Goal: Find specific page/section: Find specific page/section

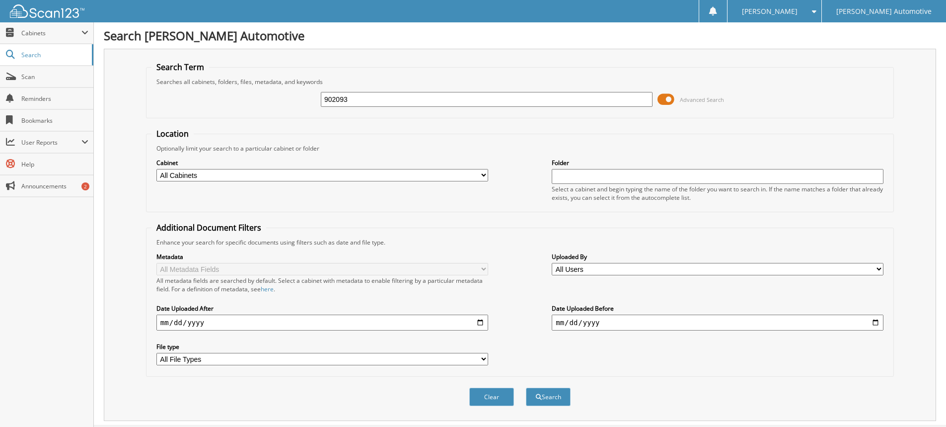
type input "902093"
click at [526, 387] on button "Search" at bounding box center [548, 396] width 45 height 18
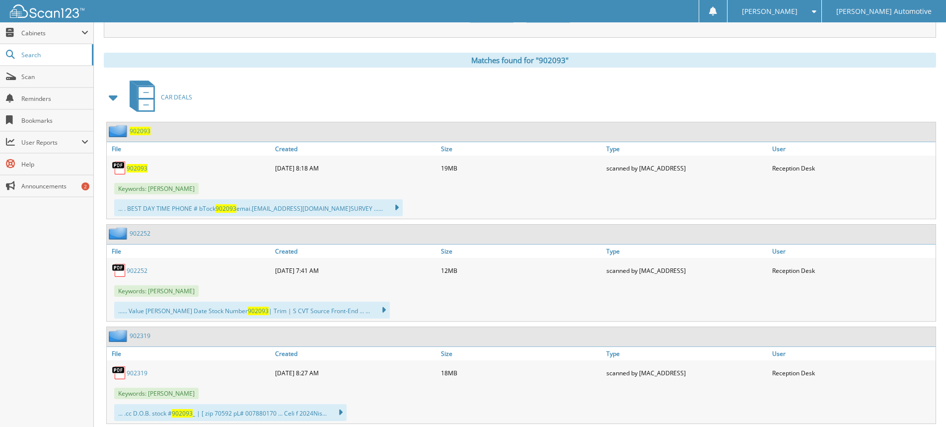
scroll to position [397, 0]
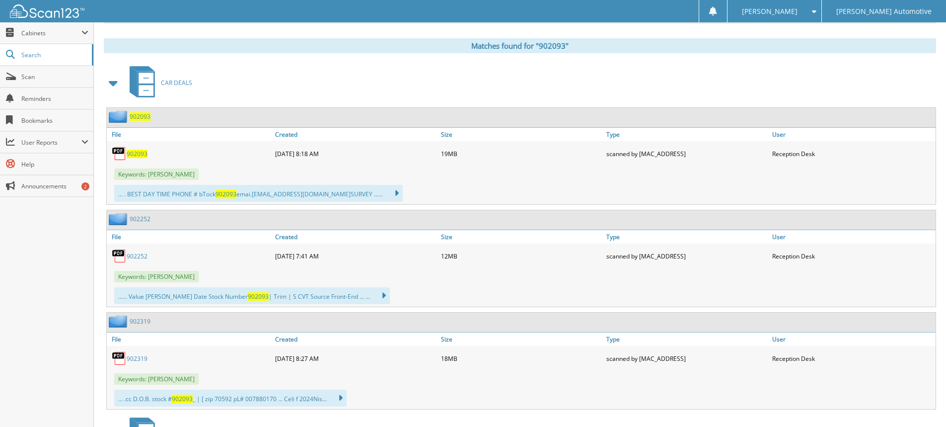
click at [141, 155] on span "902093" at bounding box center [137, 153] width 21 height 8
